Goal: Transaction & Acquisition: Obtain resource

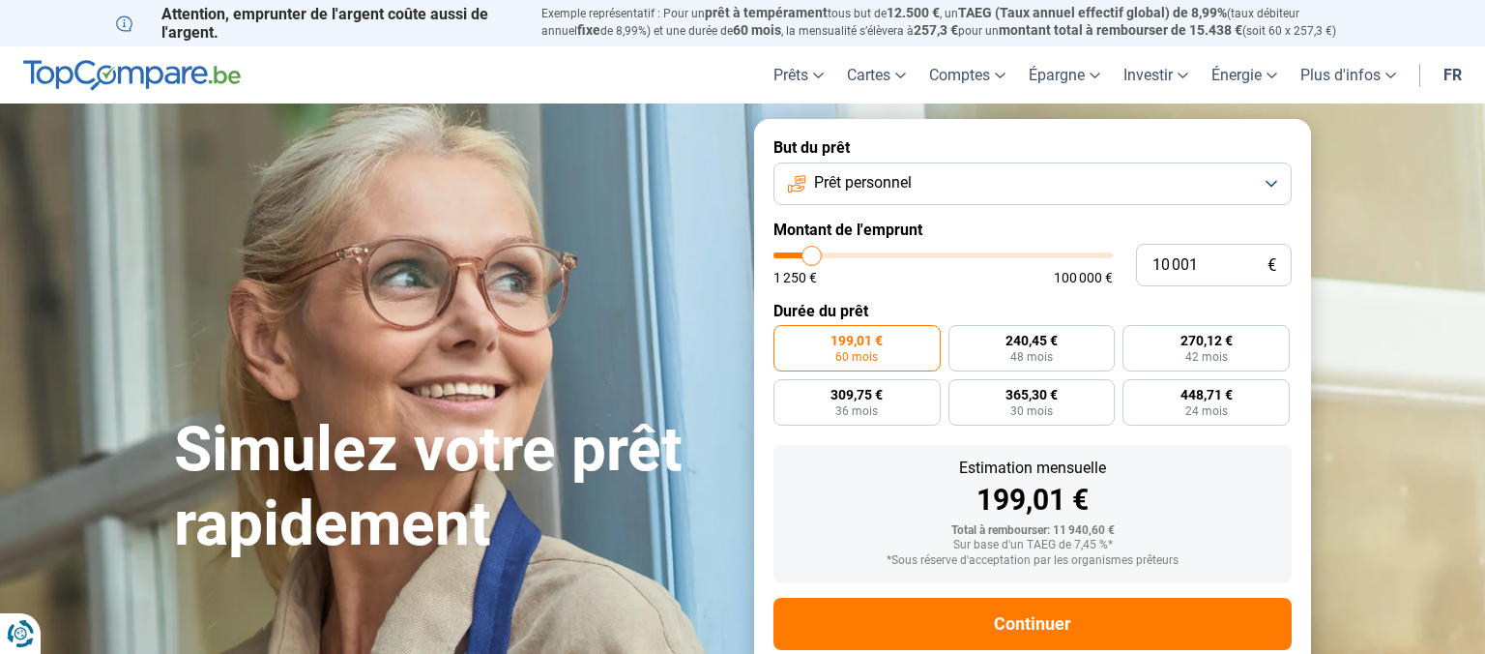
type input "10 500"
type input "10500"
type input "10 250"
type input "10250"
type input "10 000"
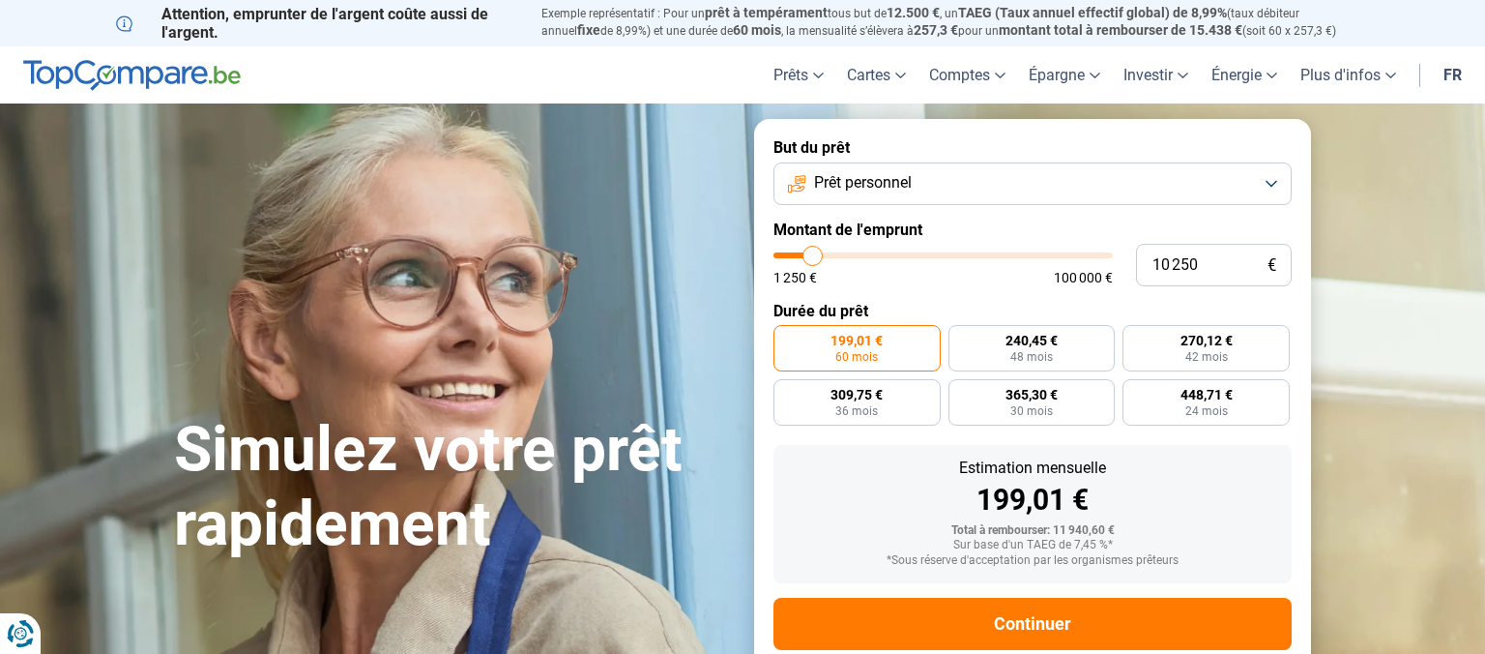
type input "10000"
type input "9 750"
type input "9750"
type input "9 500"
type input "9500"
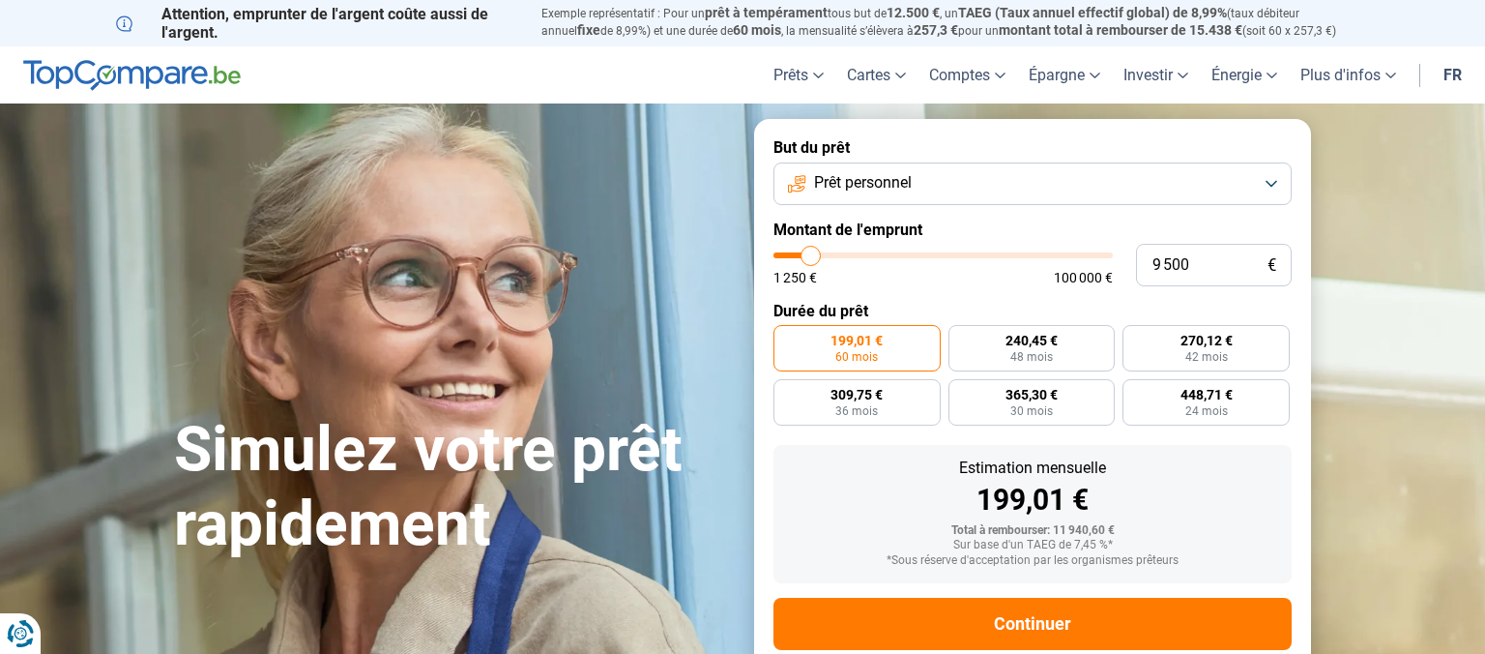
type input "9 000"
type input "9000"
type input "8 750"
type input "8750"
type input "8 500"
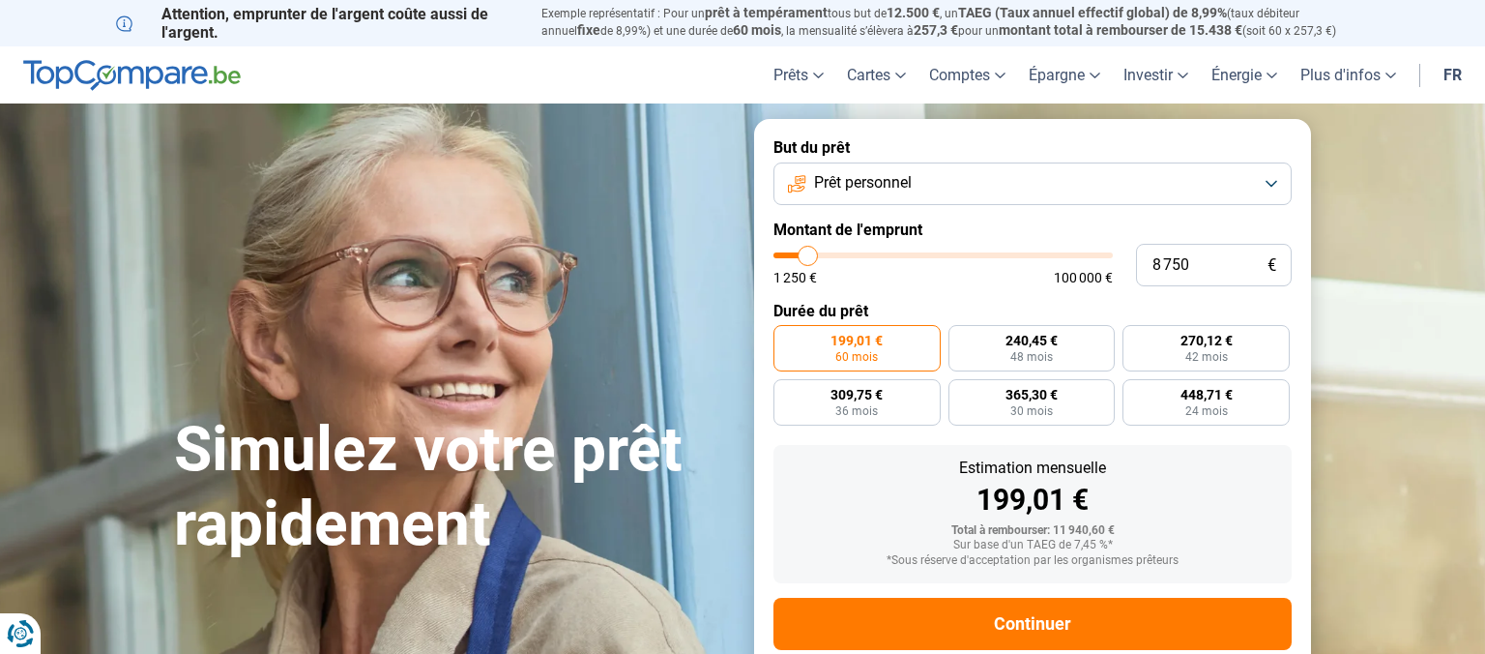
type input "8500"
type input "7 750"
type input "7750"
type input "6 500"
type input "6500"
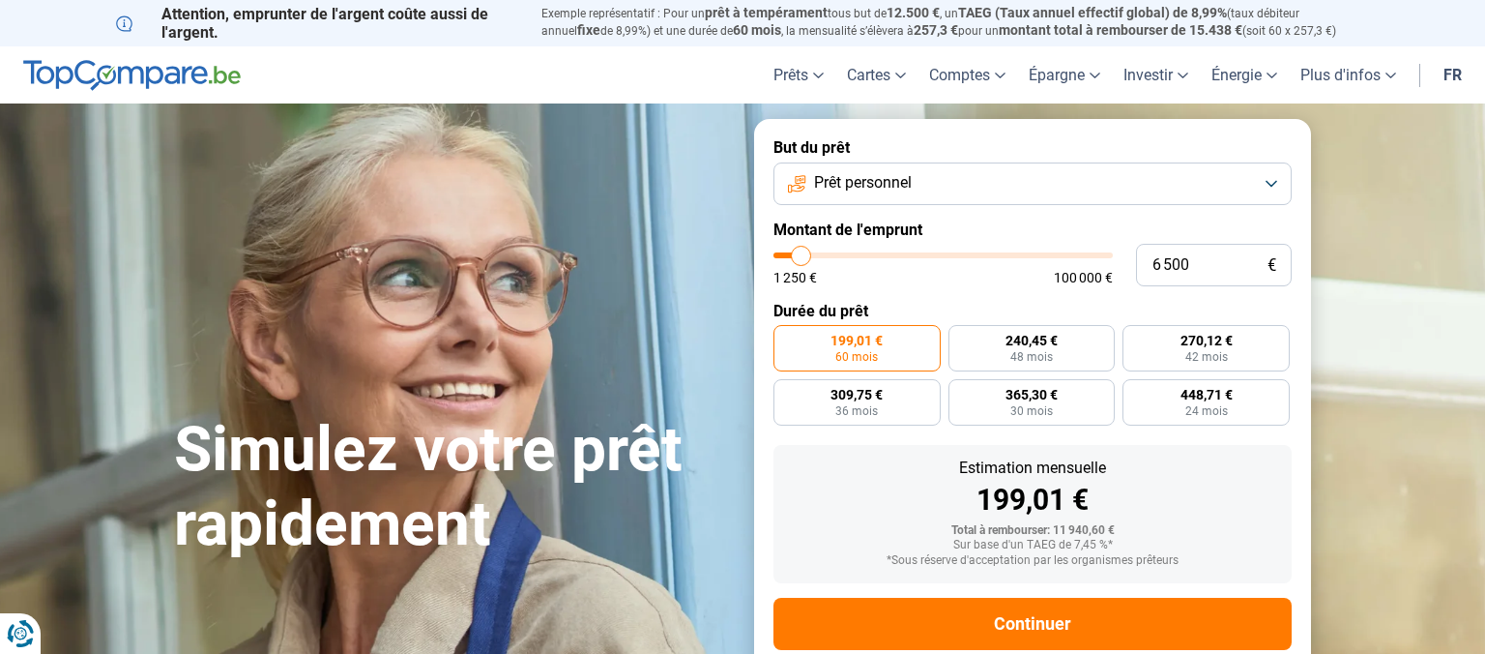
type input "5 750"
type input "5750"
type input "5 250"
type input "5250"
type input "5 000"
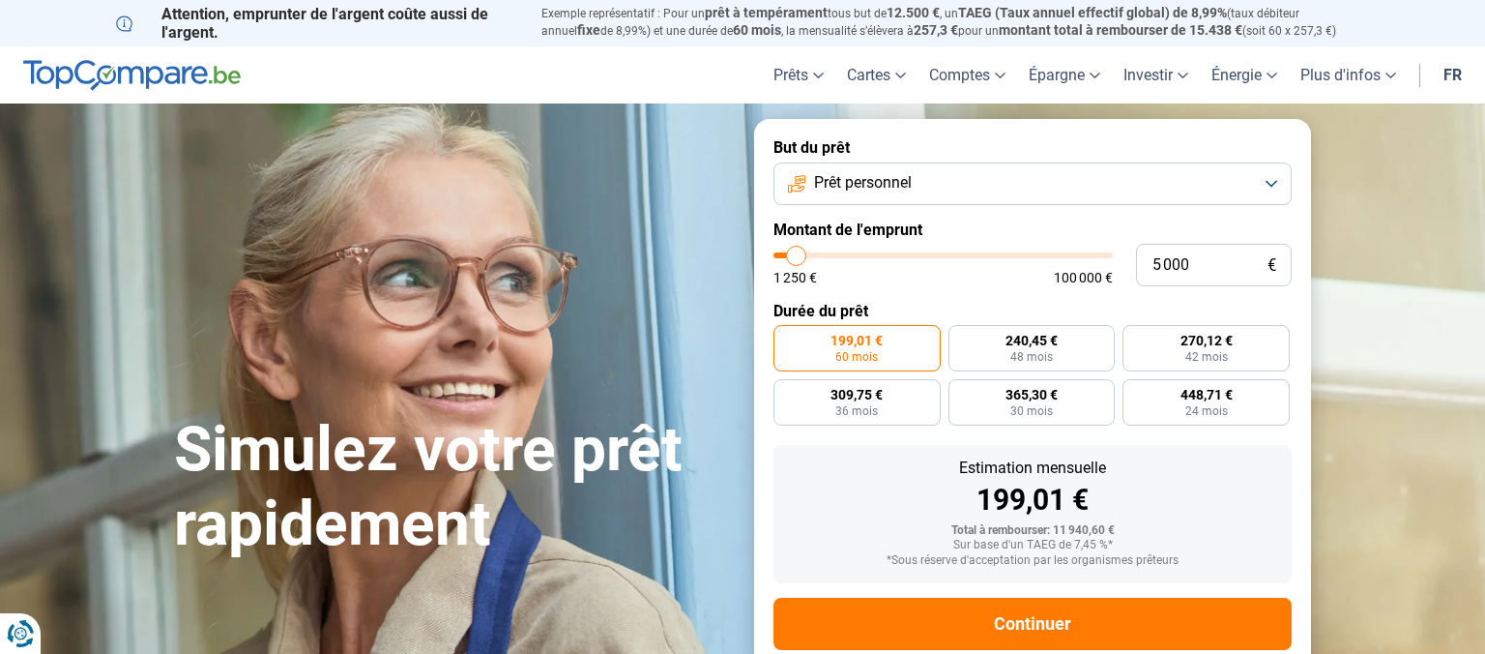
drag, startPoint x: 814, startPoint y: 259, endPoint x: 797, endPoint y: 257, distance: 17.5
type input "5000"
click at [797, 257] on input "range" at bounding box center [942, 255] width 339 height 6
radio input "true"
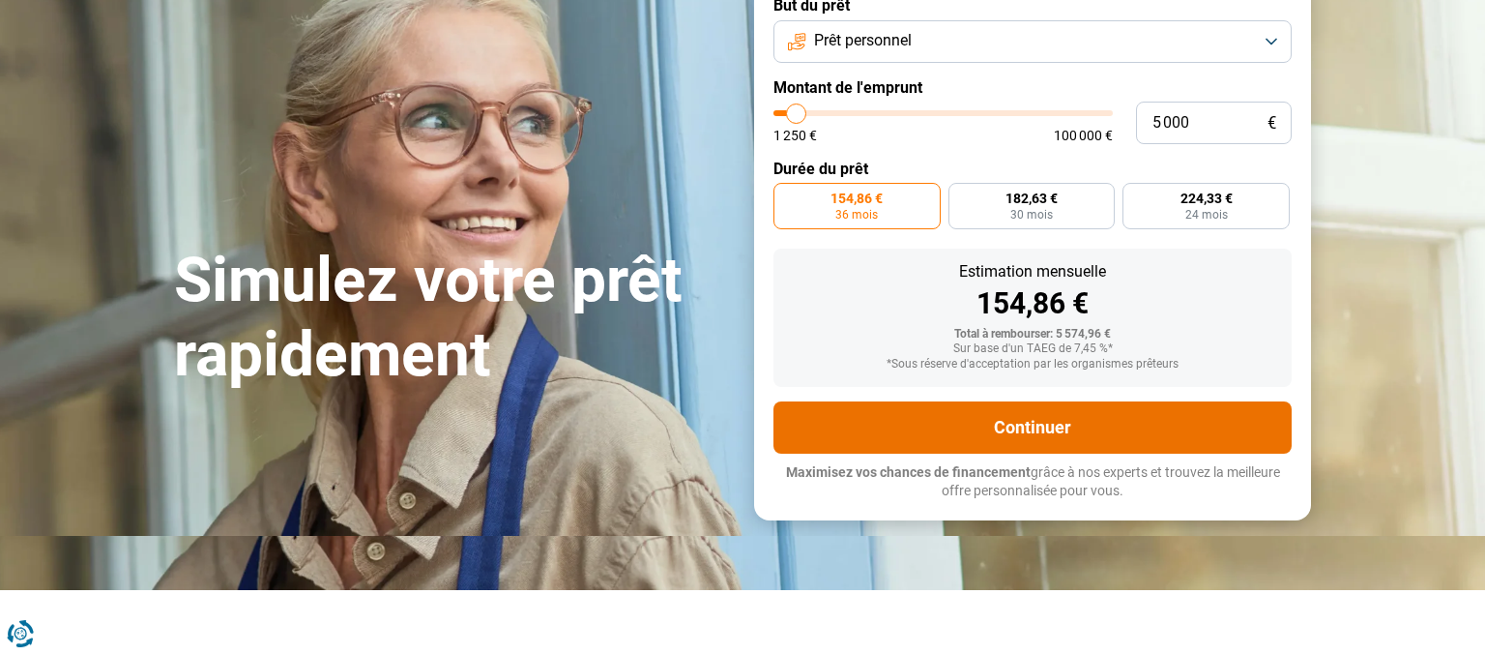
scroll to position [102, 0]
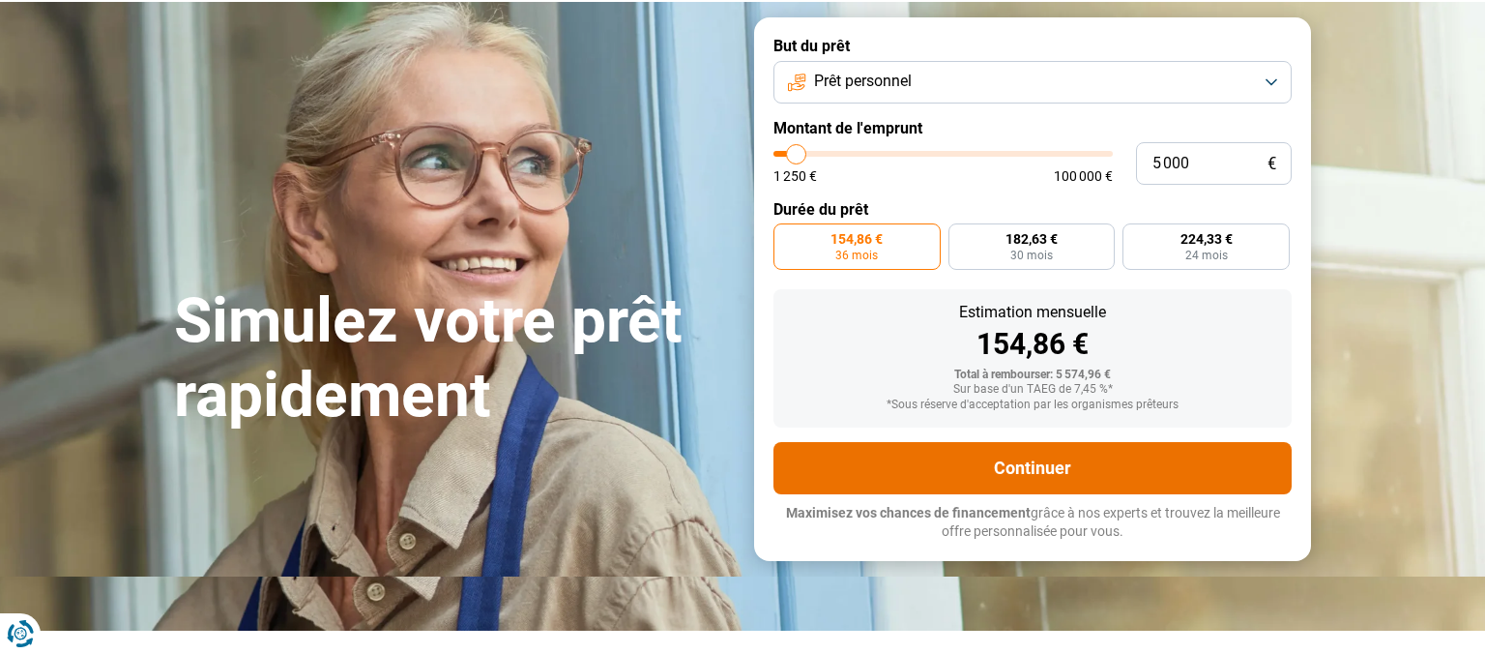
click at [998, 461] on button "Continuer" at bounding box center [1032, 468] width 518 height 52
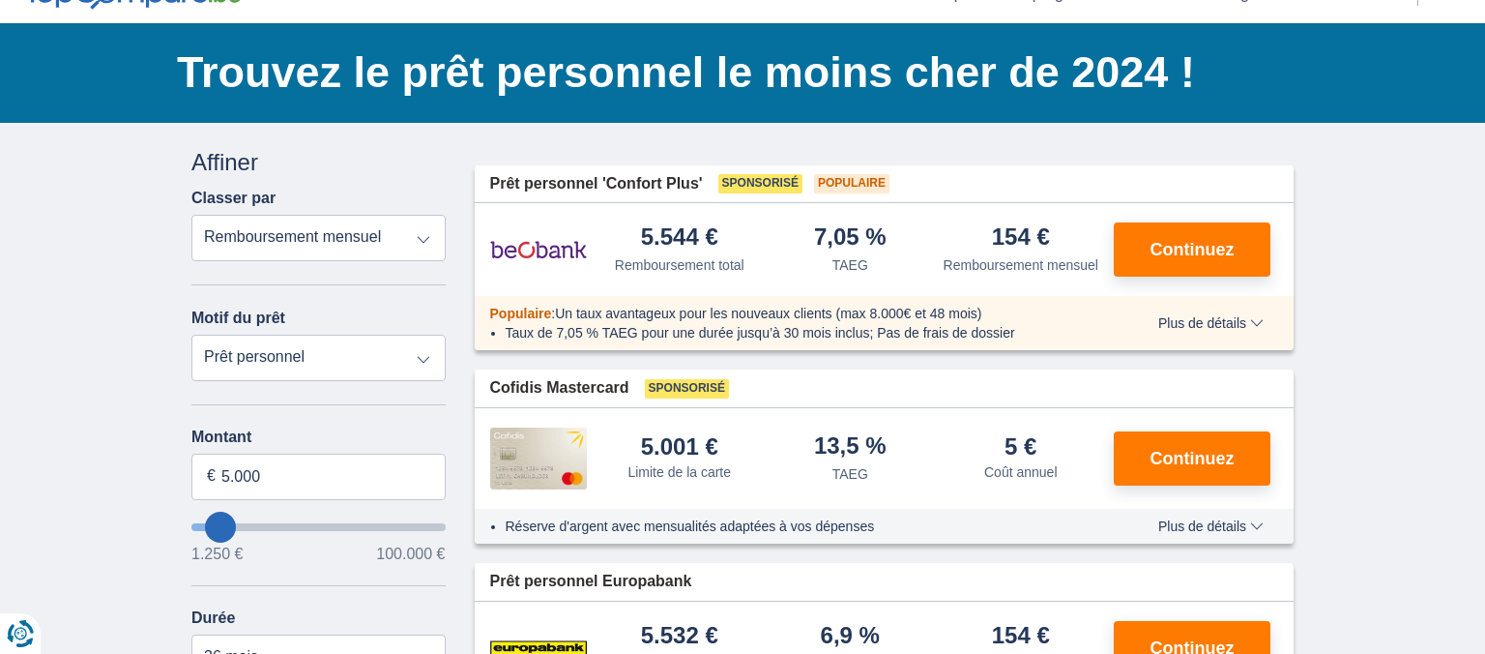
scroll to position [306, 0]
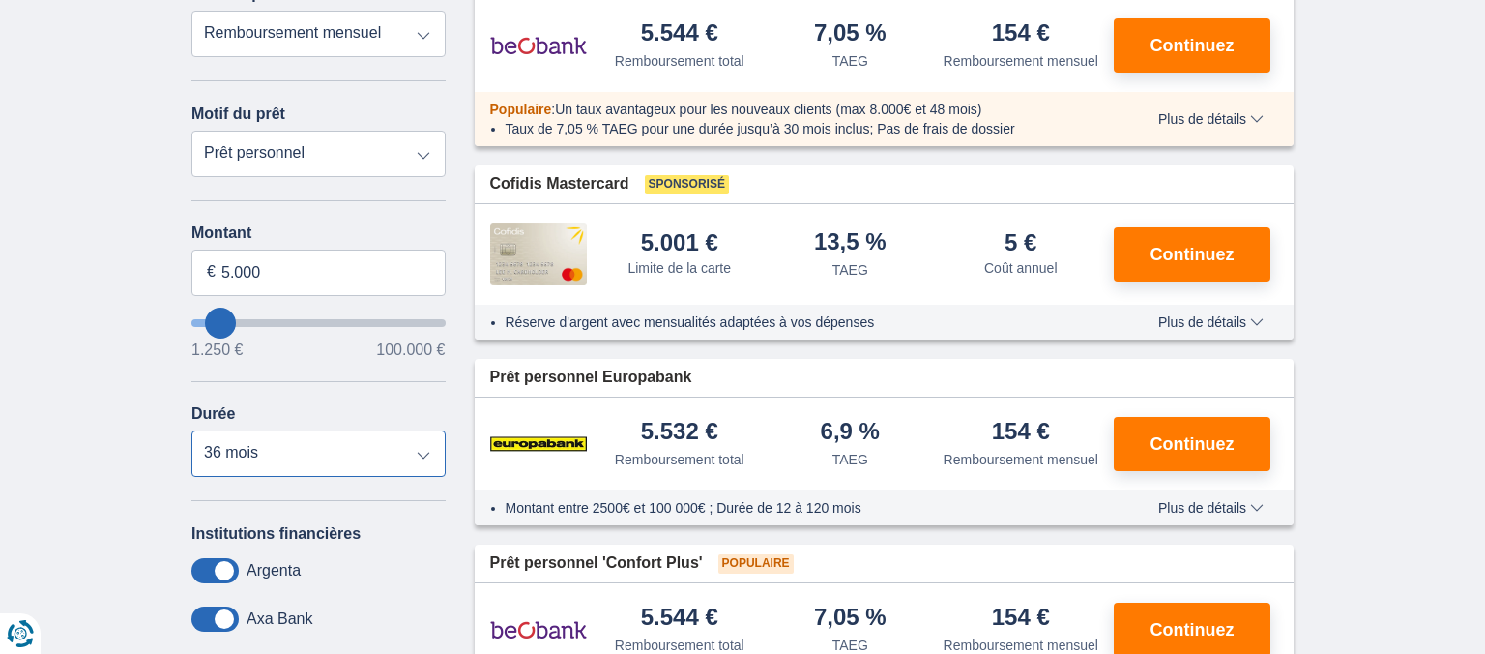
click at [191, 430] on select "12 mois 18 mois 24 mois 30 mois 36 mois" at bounding box center [318, 453] width 254 height 46
select select "12"
click option "12 mois" at bounding box center [0, 0] width 0 height 0
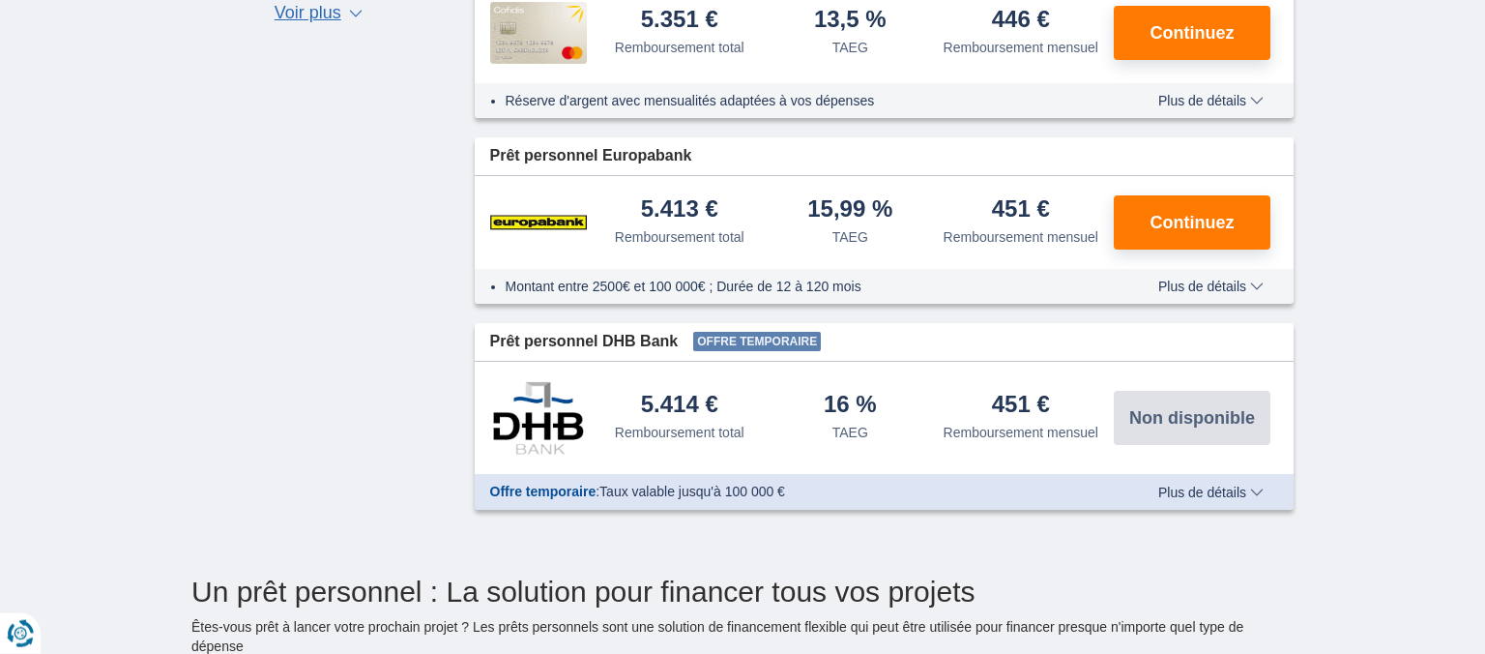
scroll to position [1122, 0]
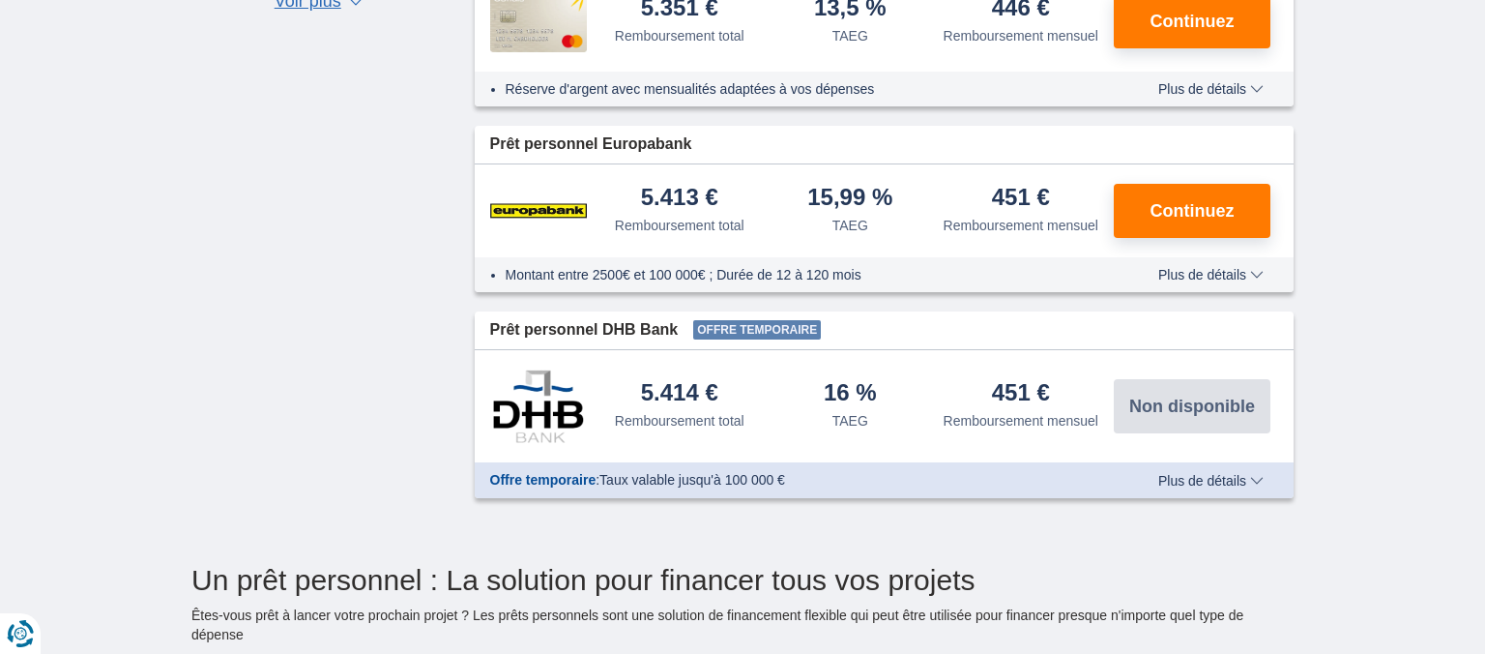
click at [1199, 478] on span "Plus de détails" at bounding box center [1210, 481] width 105 height 14
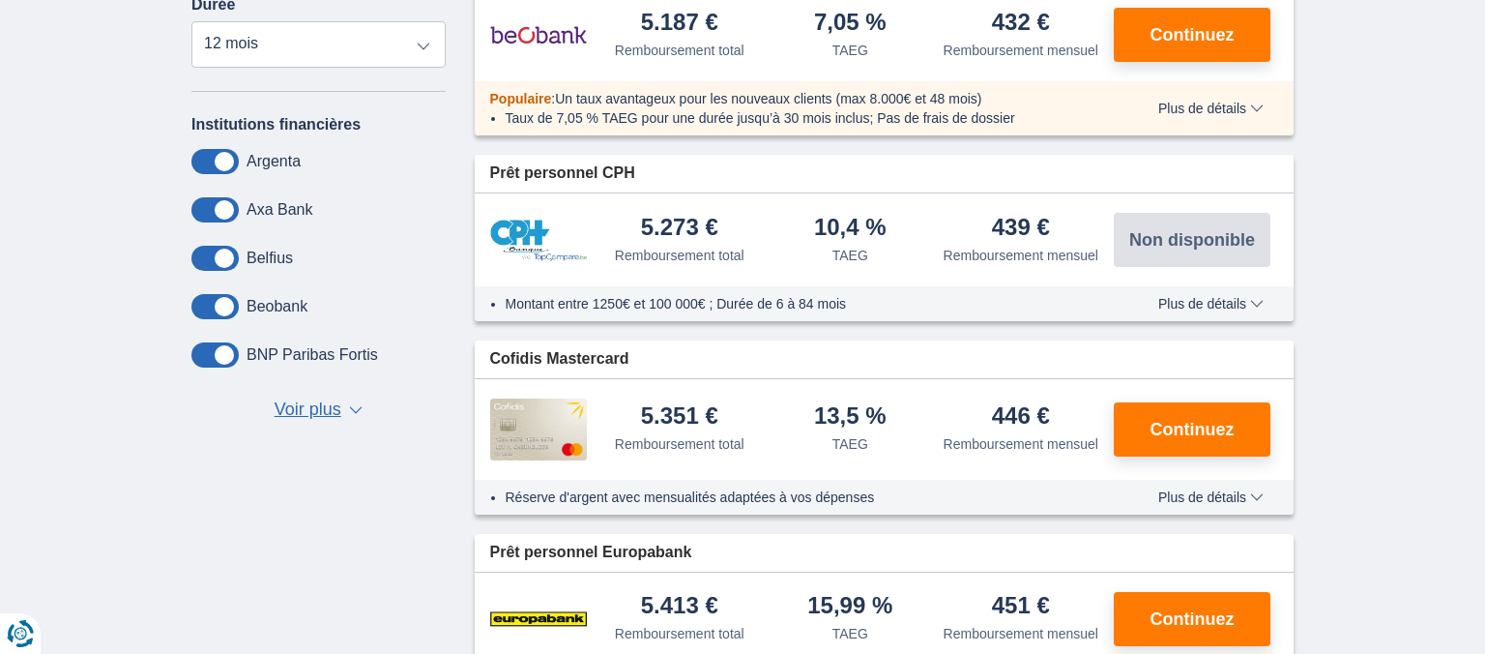
scroll to position [408, 0]
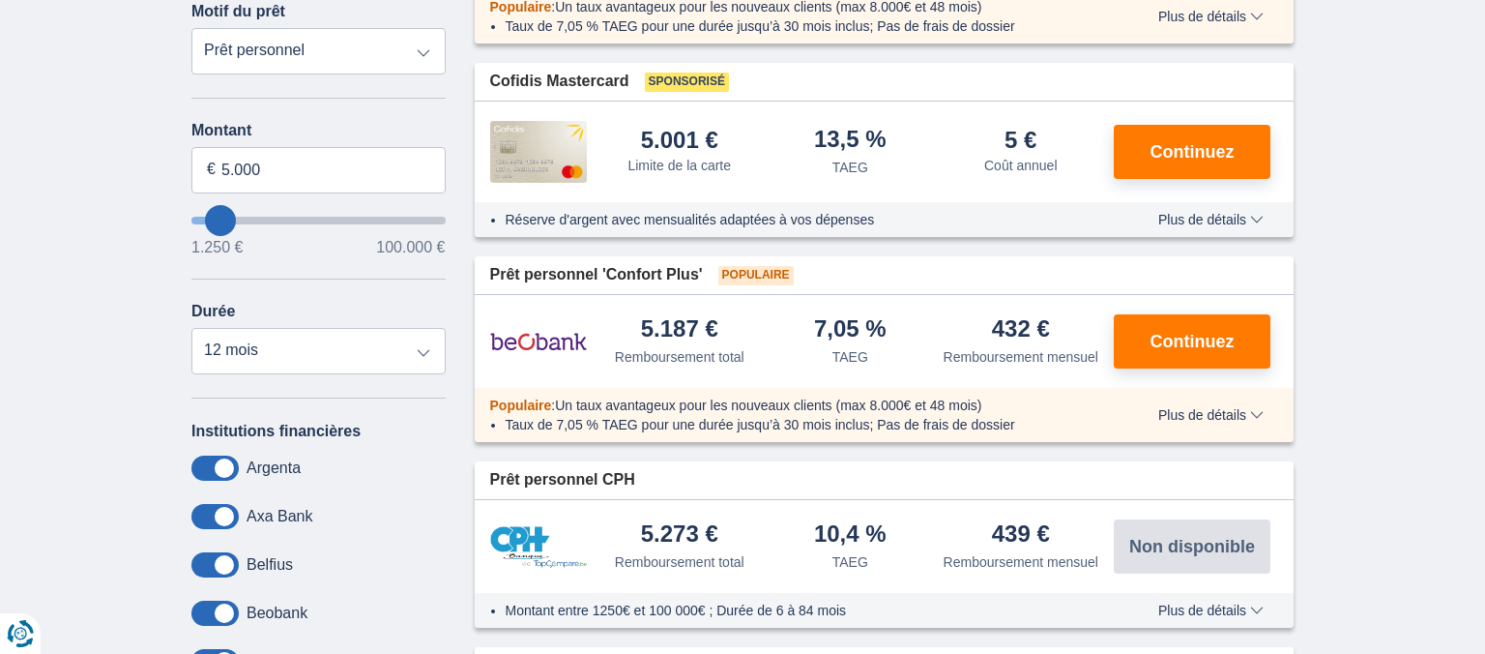
click at [1179, 410] on span "Plus de détails" at bounding box center [1210, 415] width 105 height 14
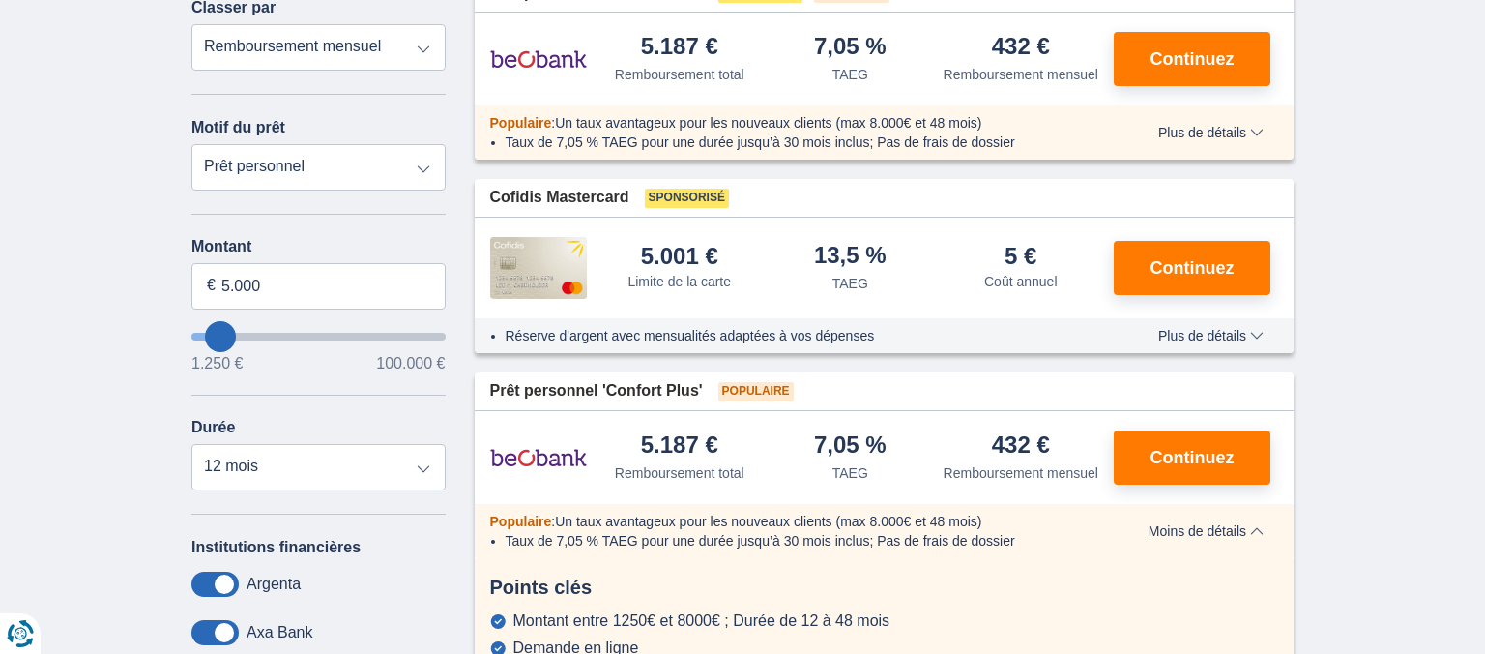
scroll to position [0, 0]
